Goal: Task Accomplishment & Management: Manage account settings

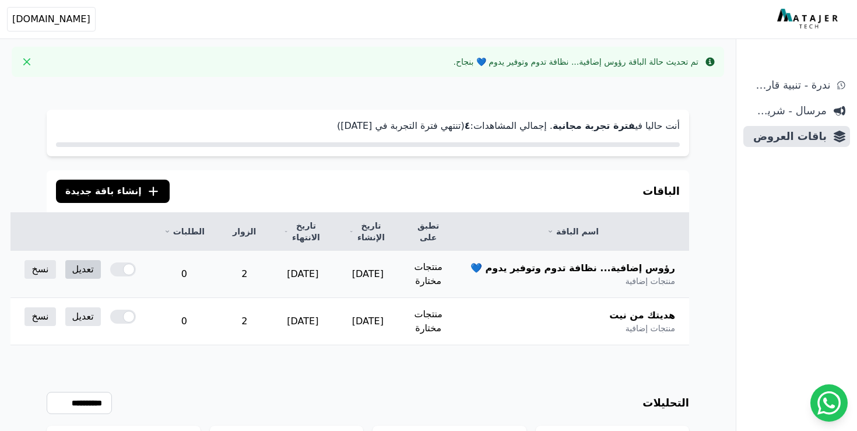
click at [101, 269] on link "تعديل" at bounding box center [83, 269] width 36 height 19
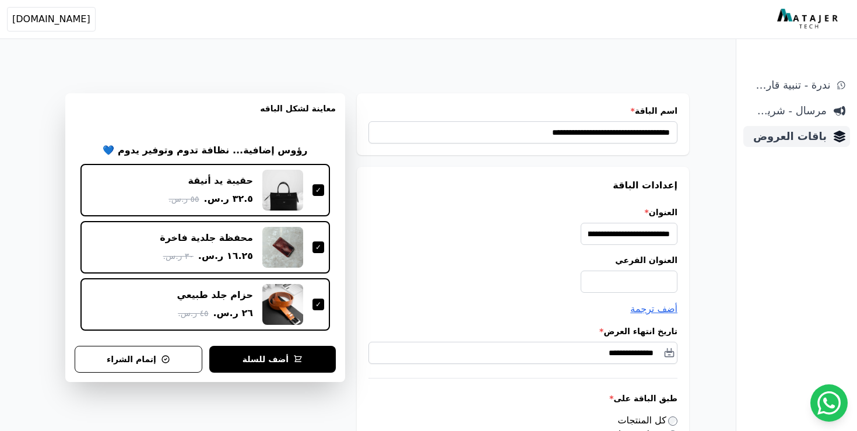
click at [808, 138] on span "باقات العروض" at bounding box center [787, 136] width 79 height 16
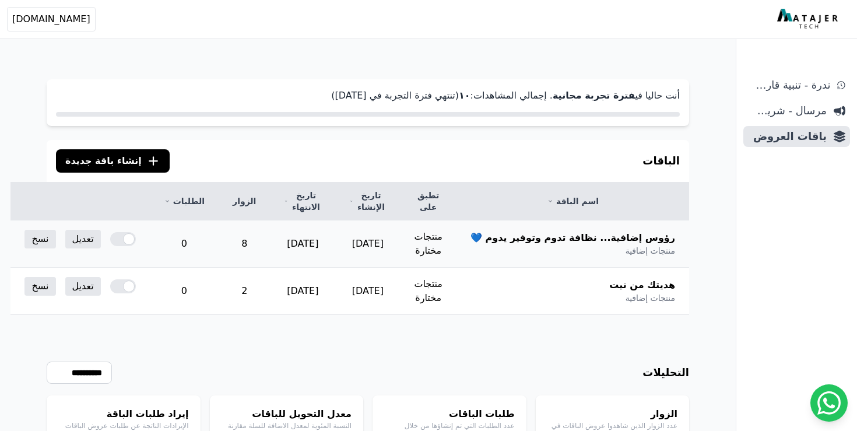
click at [136, 236] on div at bounding box center [123, 239] width 26 height 14
